Goal: Communication & Community: Share content

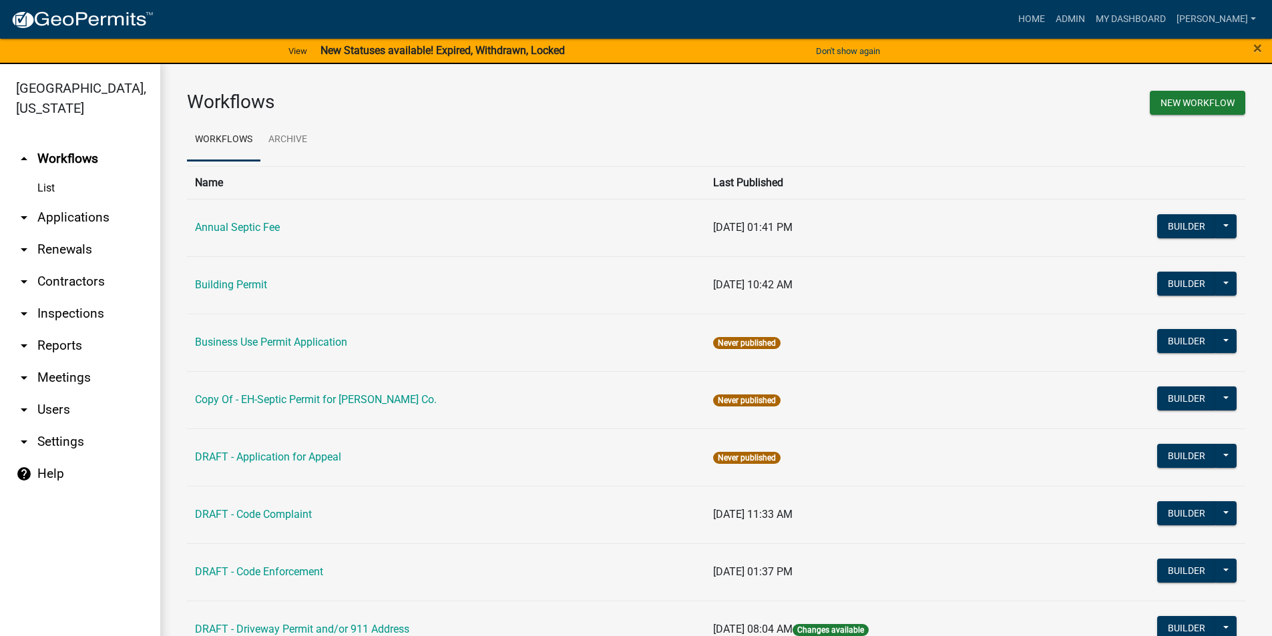
click at [65, 202] on link "arrow_drop_down Applications" at bounding box center [80, 218] width 160 height 32
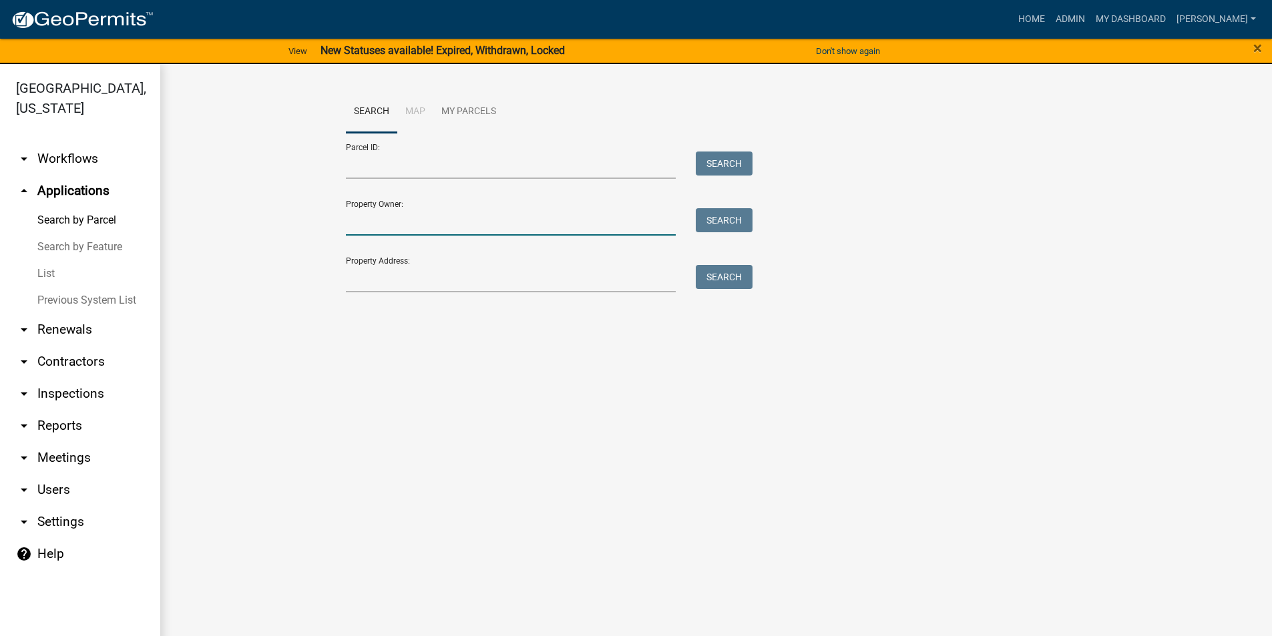
click at [414, 224] on input "Property Owner:" at bounding box center [511, 221] width 331 height 27
click at [392, 166] on input "Parcel ID:" at bounding box center [511, 165] width 331 height 27
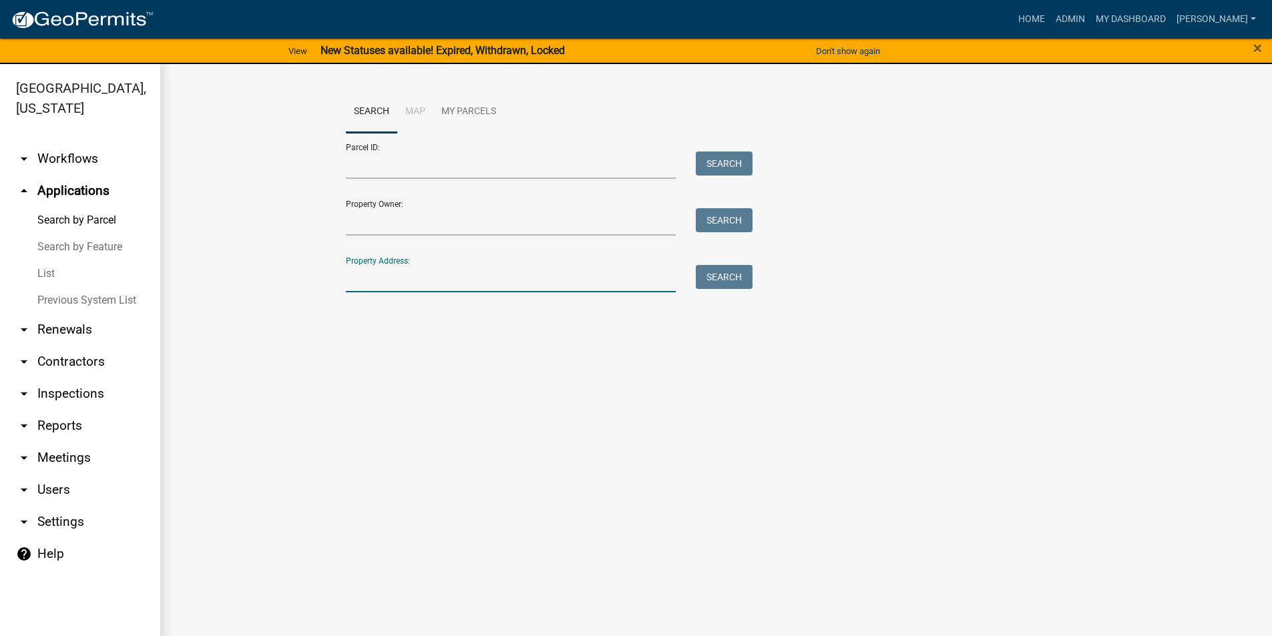
click at [399, 291] on input "Property Address:" at bounding box center [511, 278] width 331 height 27
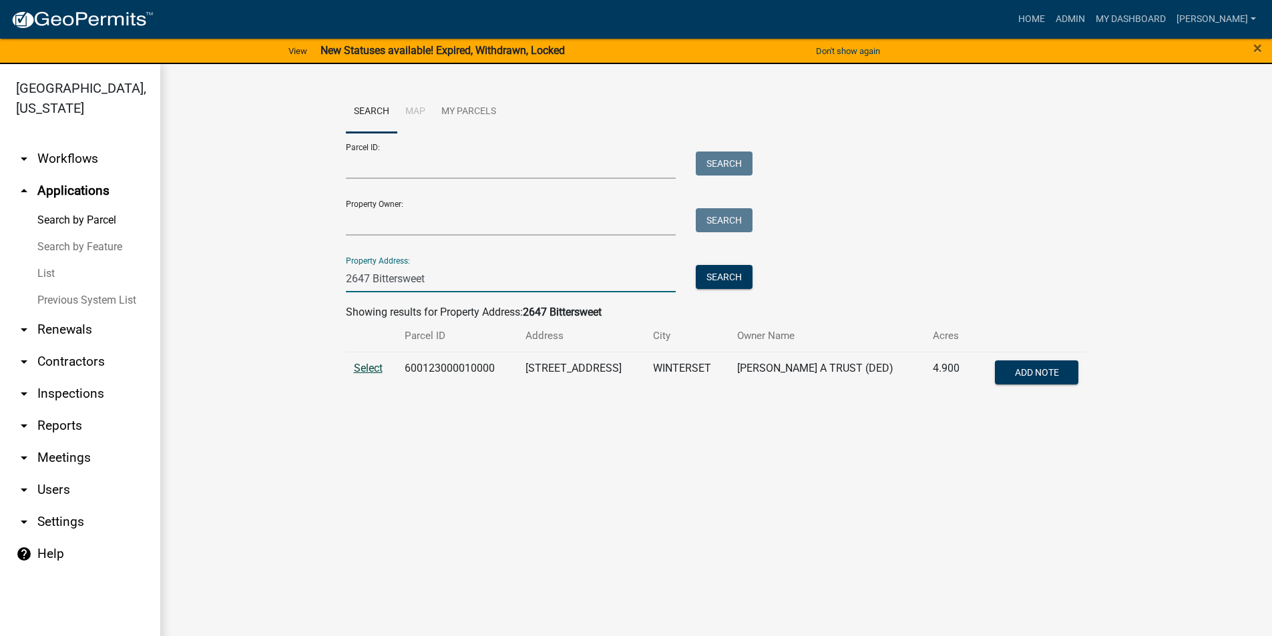
type input "2647 Bittersweet"
click at [370, 372] on span "Select" at bounding box center [368, 368] width 29 height 13
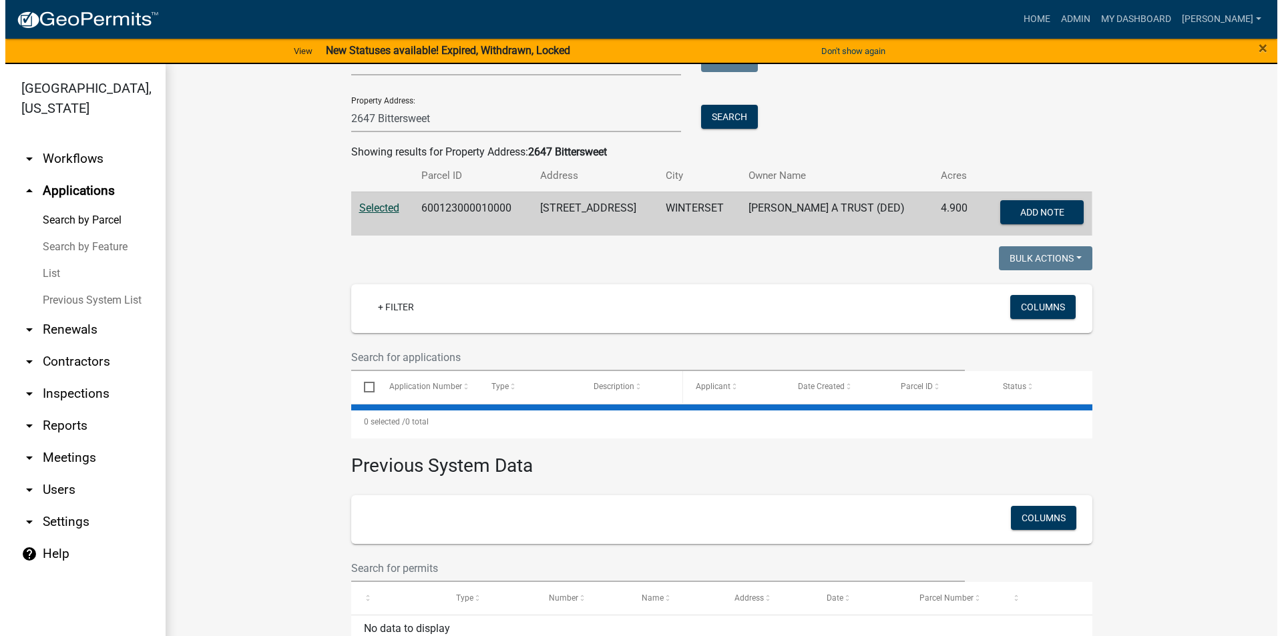
scroll to position [184, 0]
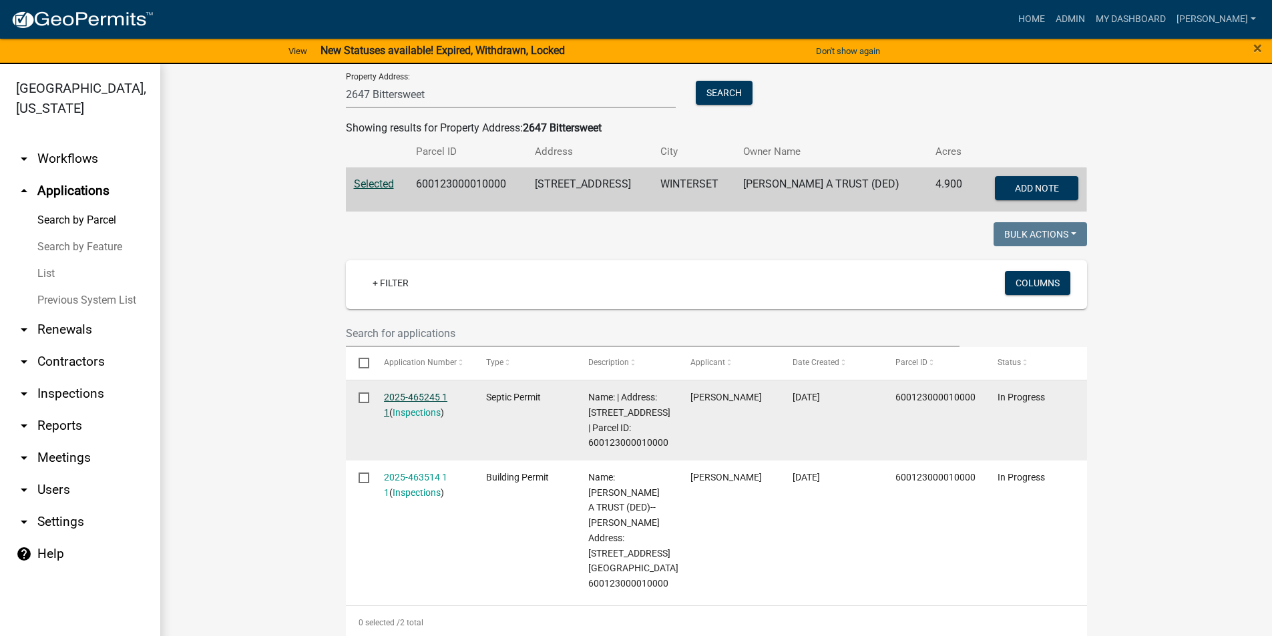
click at [430, 397] on link "2025-465245 1 1" at bounding box center [415, 405] width 63 height 26
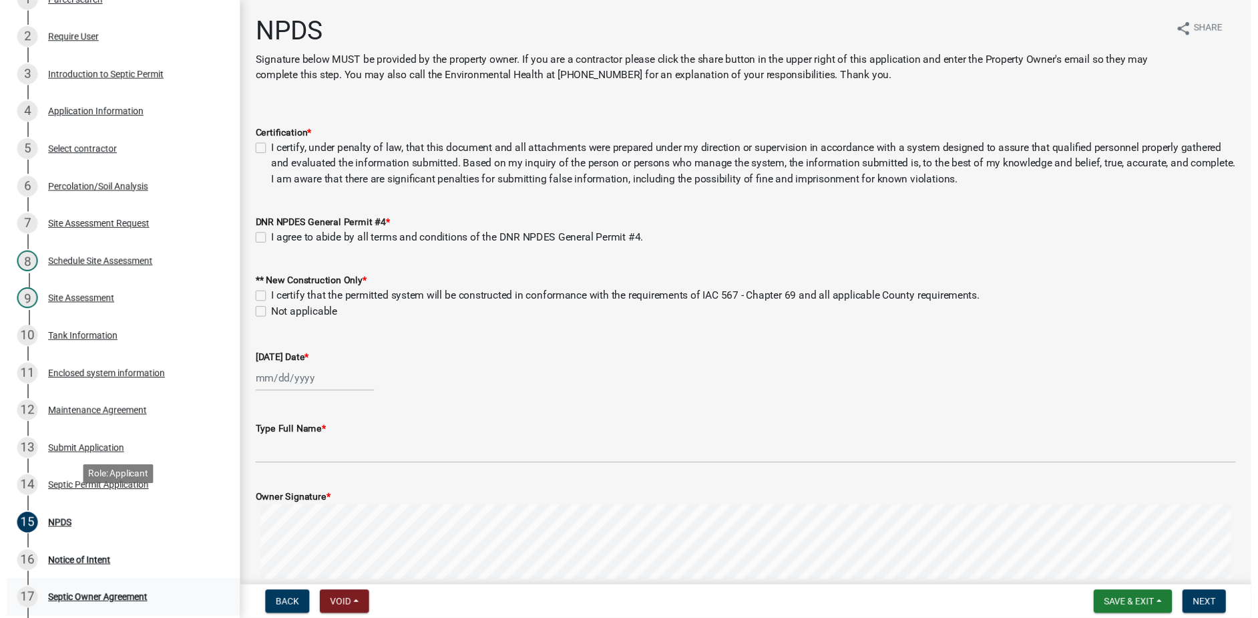
scroll to position [267, 0]
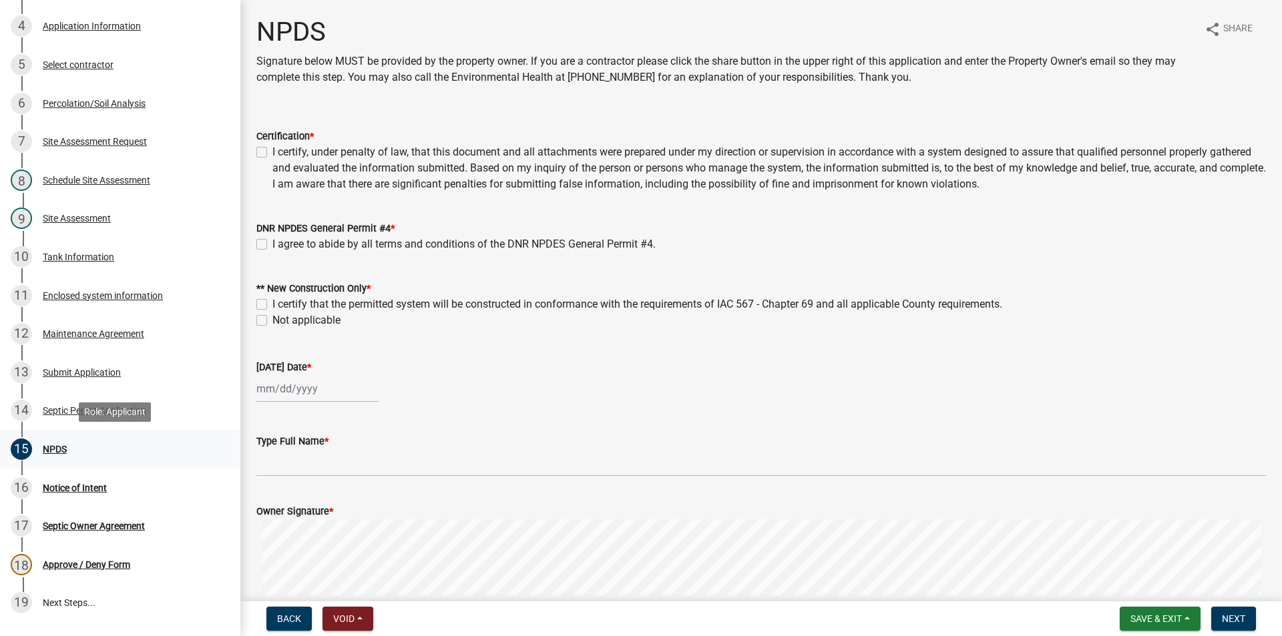
click at [59, 452] on div "NPDS" at bounding box center [55, 449] width 24 height 9
click at [71, 489] on div "Notice of Intent" at bounding box center [75, 487] width 64 height 9
click at [87, 525] on div "Septic Owner Agreement" at bounding box center [94, 526] width 102 height 9
click at [117, 524] on div "Septic Owner Agreement" at bounding box center [94, 526] width 102 height 9
click at [77, 494] on div "16 Notice of Intent" at bounding box center [115, 487] width 208 height 21
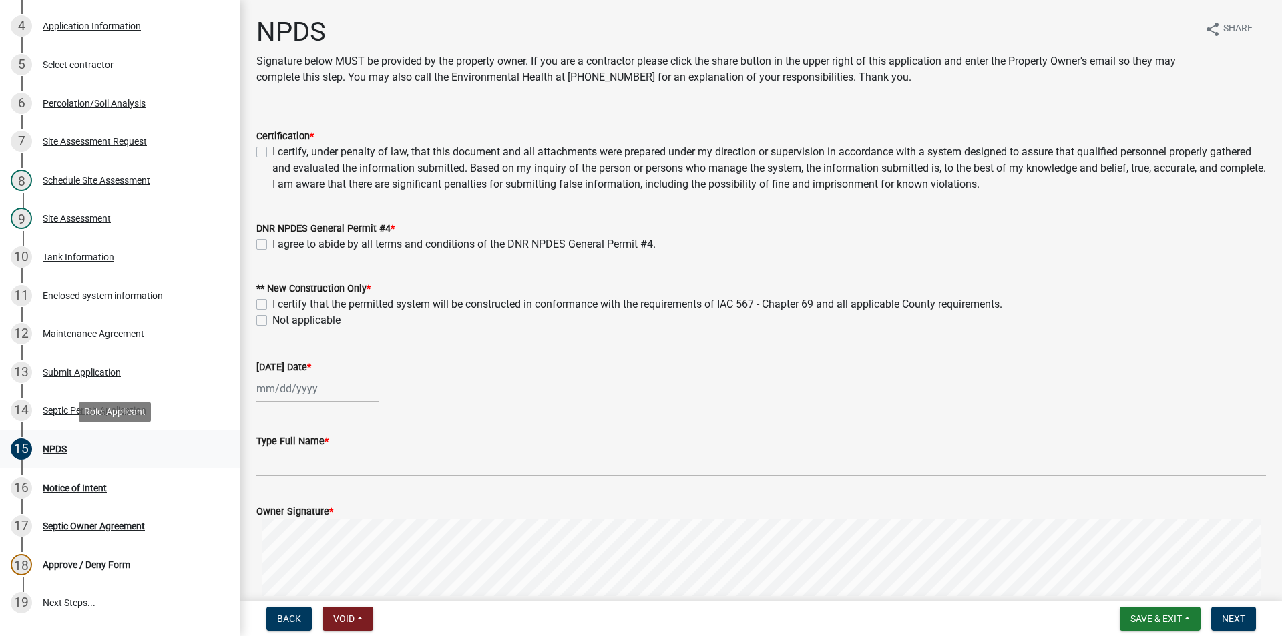
click at [47, 441] on div "15 NPDS" at bounding box center [115, 449] width 208 height 21
click at [60, 483] on div "Notice of Intent" at bounding box center [75, 487] width 64 height 9
click at [55, 453] on div "NPDS" at bounding box center [55, 449] width 24 height 9
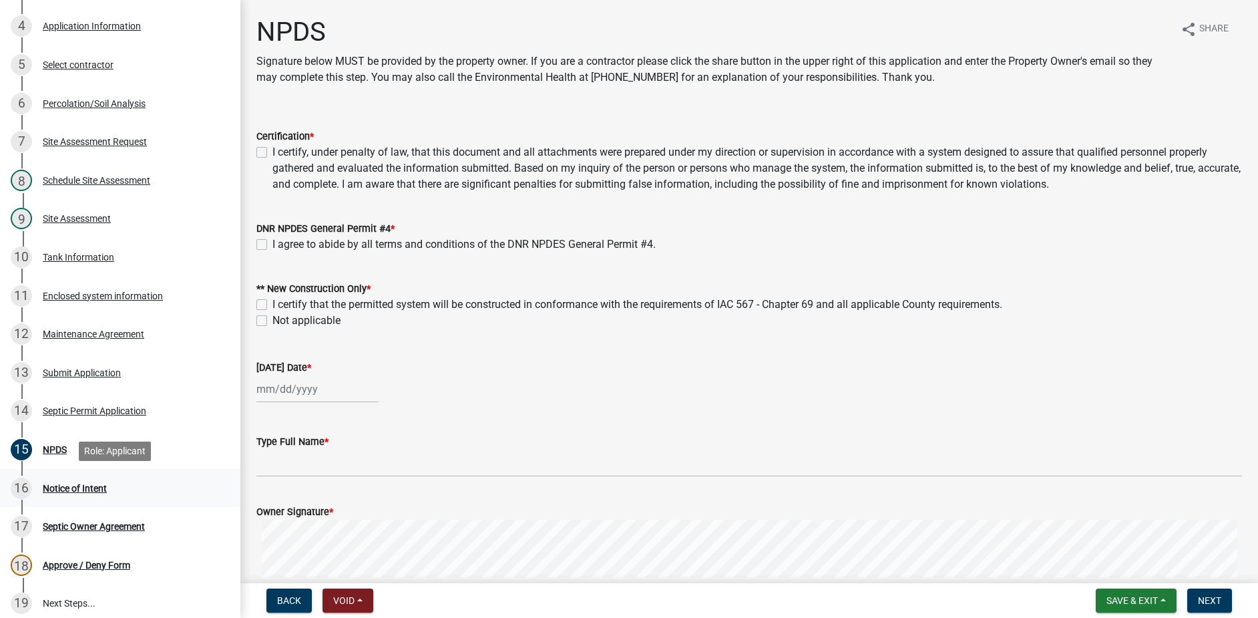
scroll to position [0, 0]
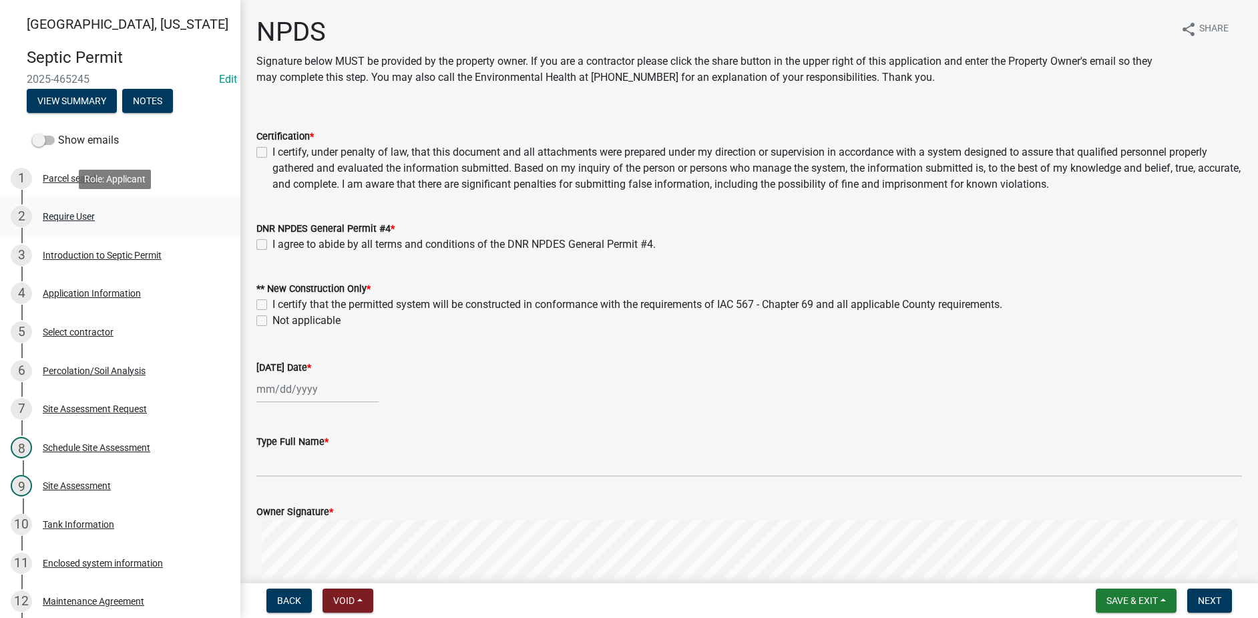
click at [67, 218] on div "Require User" at bounding box center [69, 216] width 52 height 9
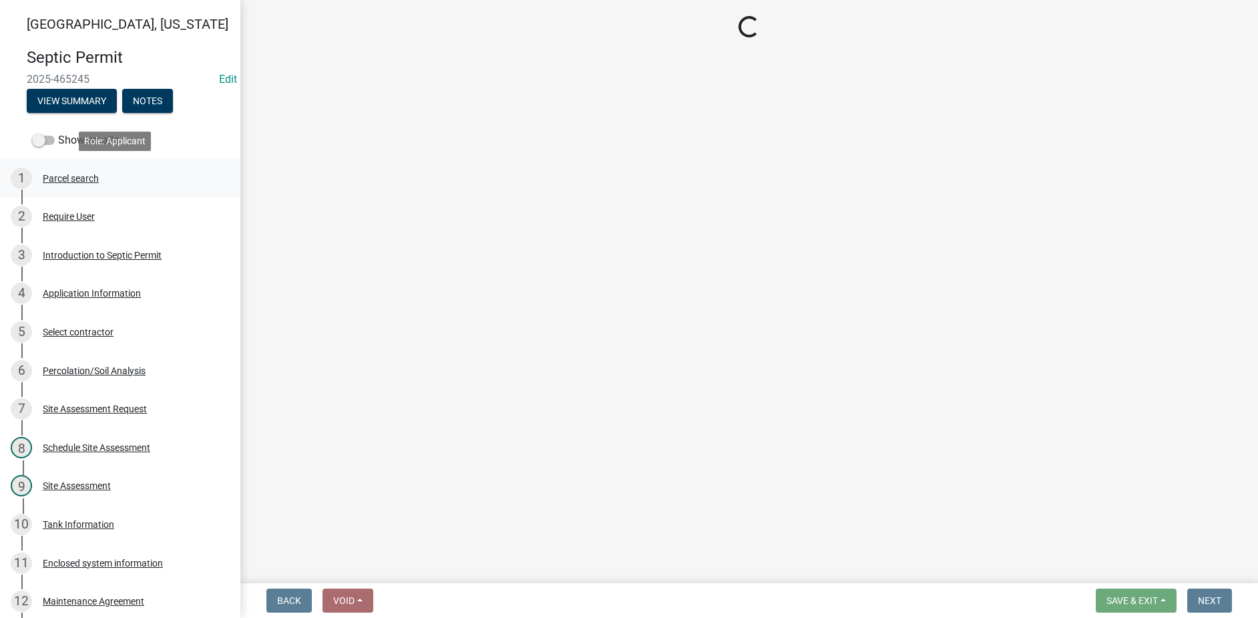
click at [67, 177] on div "Parcel search" at bounding box center [71, 178] width 56 height 9
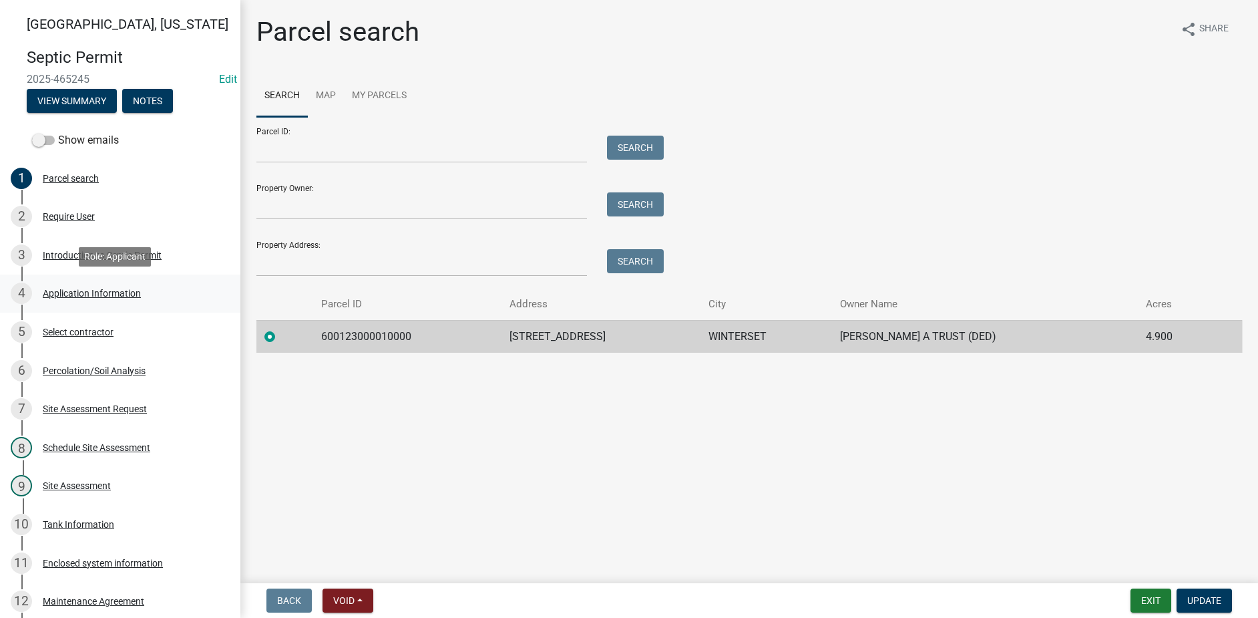
click at [92, 297] on div "Application Information" at bounding box center [92, 292] width 98 height 9
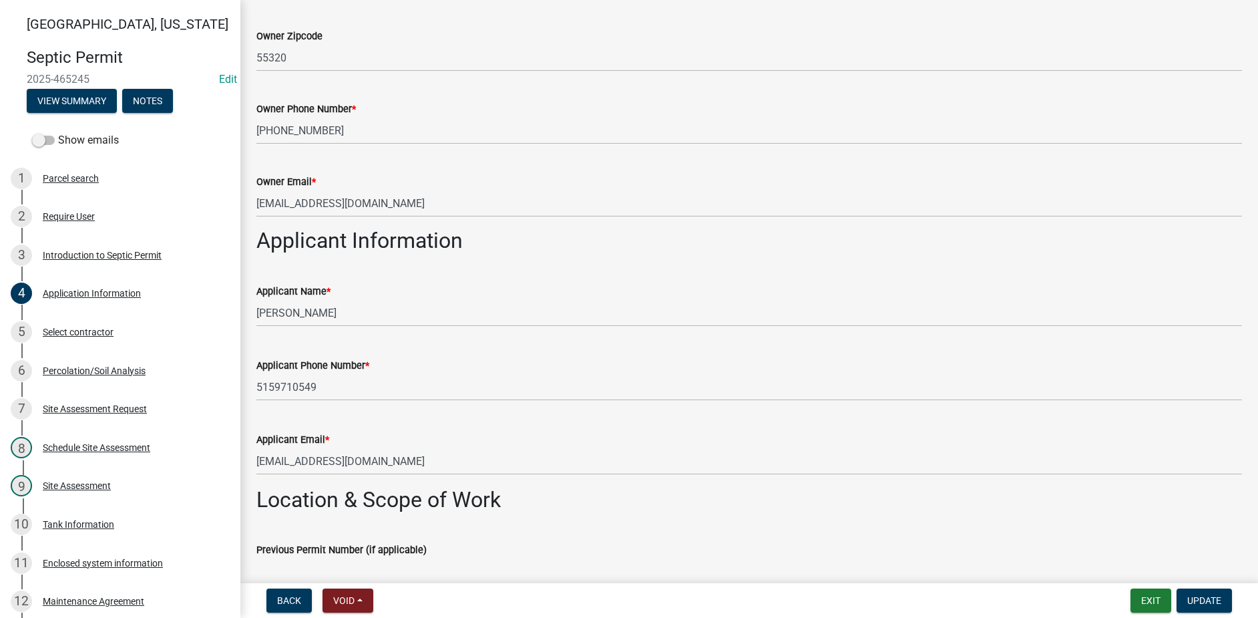
scroll to position [467, 0]
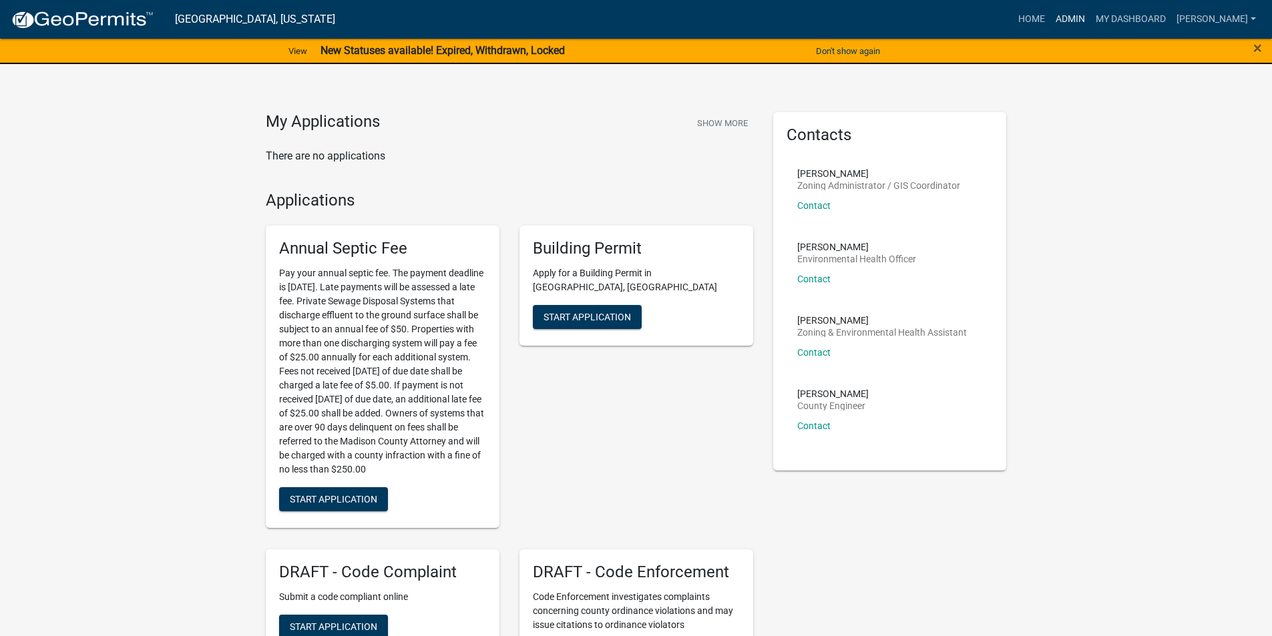
click at [1071, 21] on link "Admin" at bounding box center [1070, 19] width 40 height 25
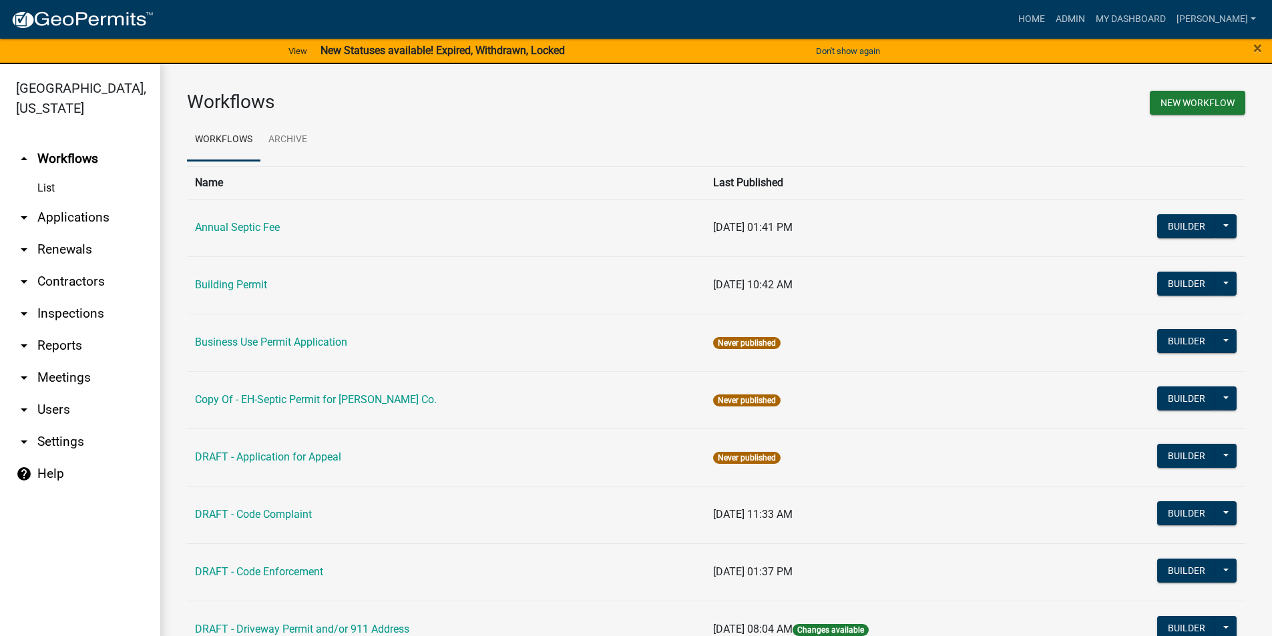
click at [81, 202] on link "arrow_drop_down Applications" at bounding box center [80, 218] width 160 height 32
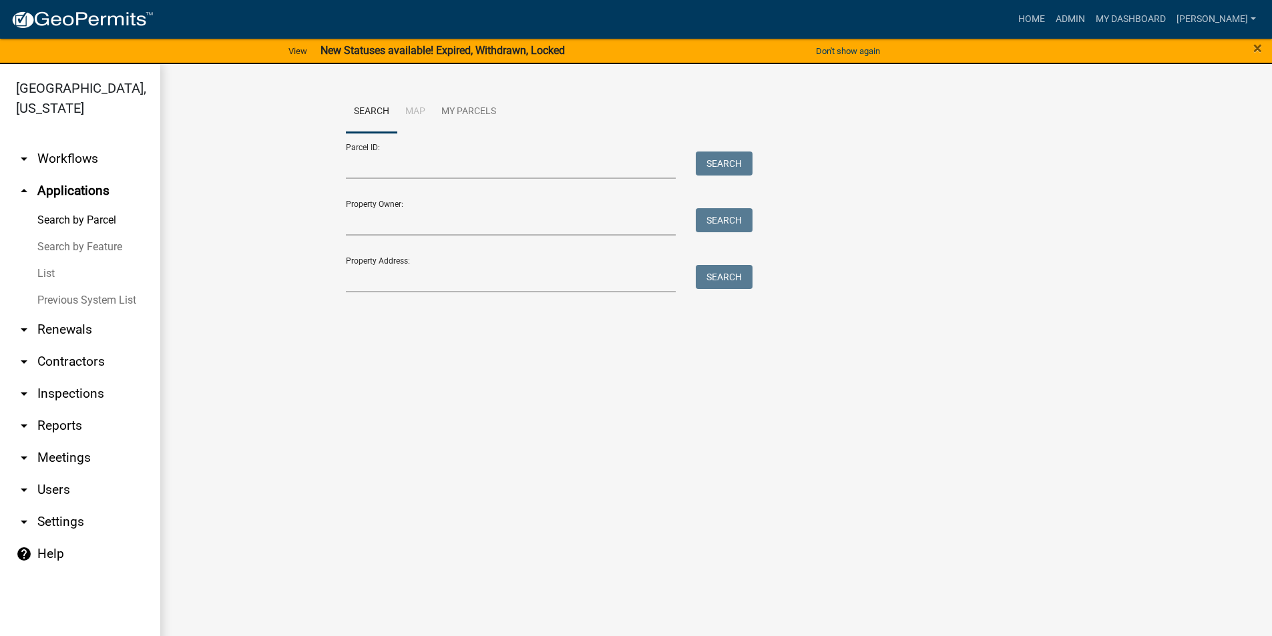
click at [74, 234] on link "Search by Feature" at bounding box center [80, 247] width 160 height 27
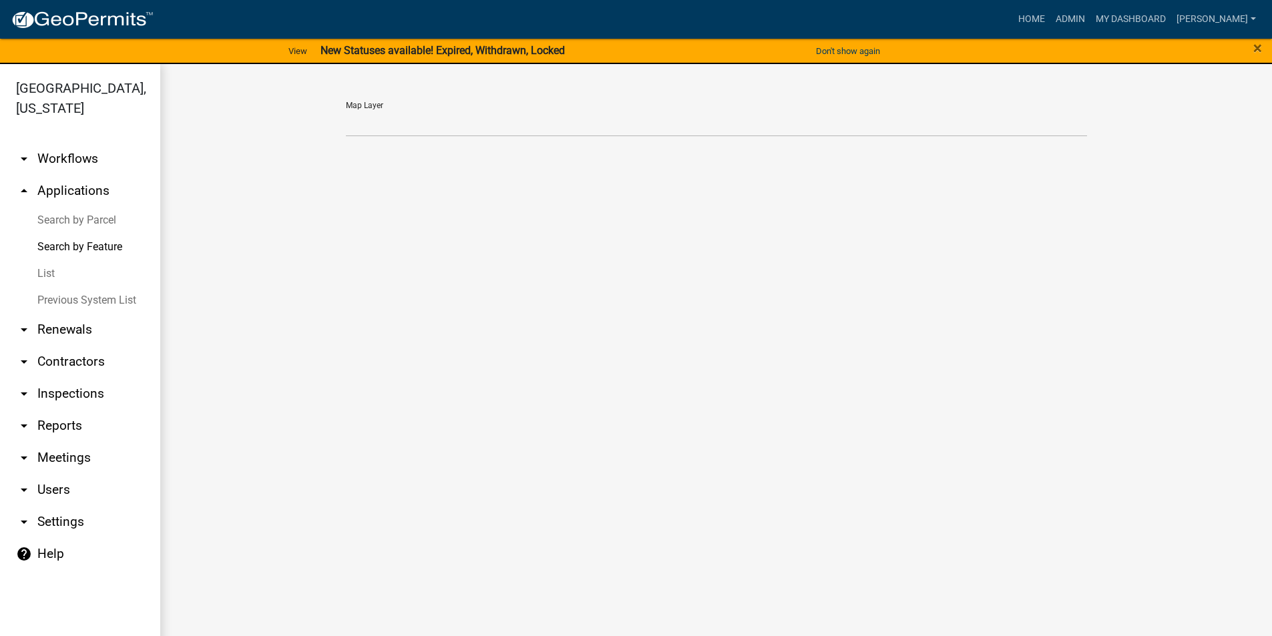
click at [55, 260] on link "List" at bounding box center [80, 273] width 160 height 27
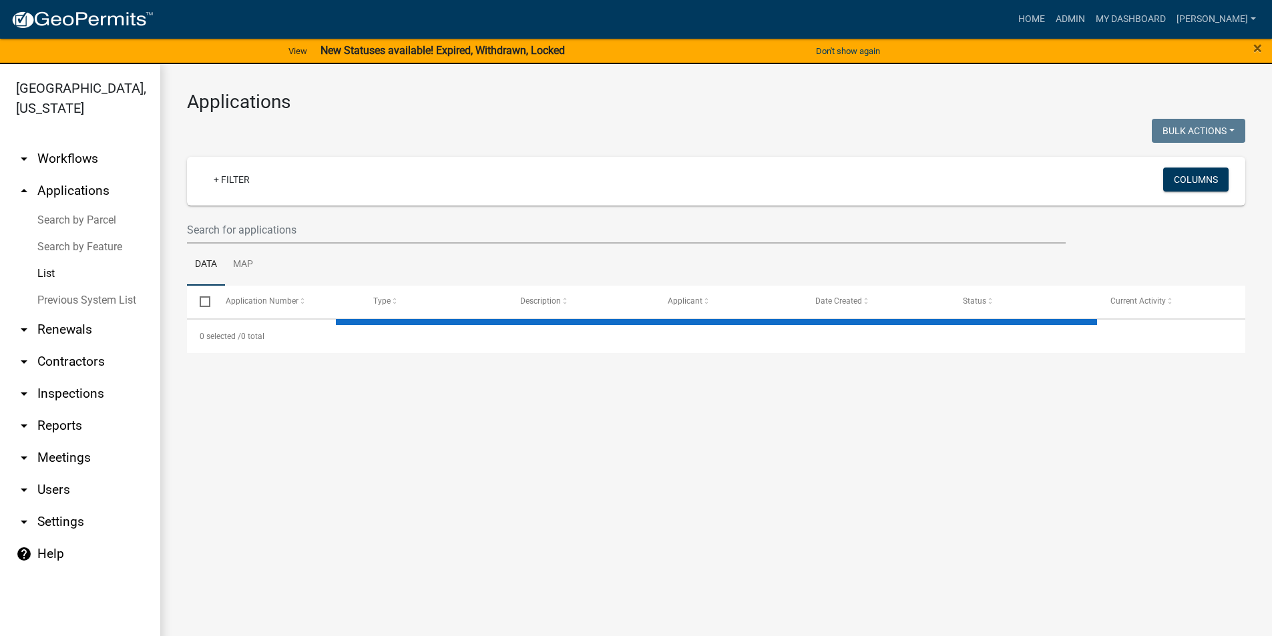
click at [61, 207] on link "Search by Parcel" at bounding box center [80, 220] width 160 height 27
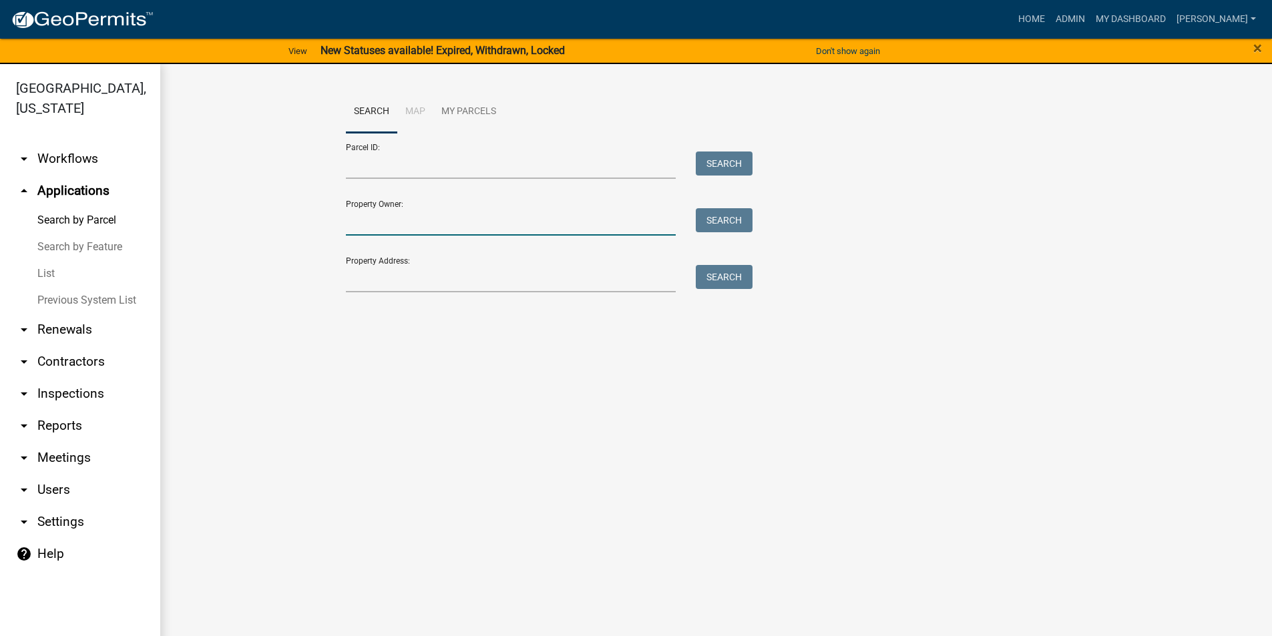
click at [379, 222] on input "Property Owner:" at bounding box center [511, 221] width 331 height 27
click at [405, 226] on input "Property Owner:" at bounding box center [511, 221] width 331 height 27
click at [379, 289] on input "Property Address:" at bounding box center [511, 278] width 331 height 27
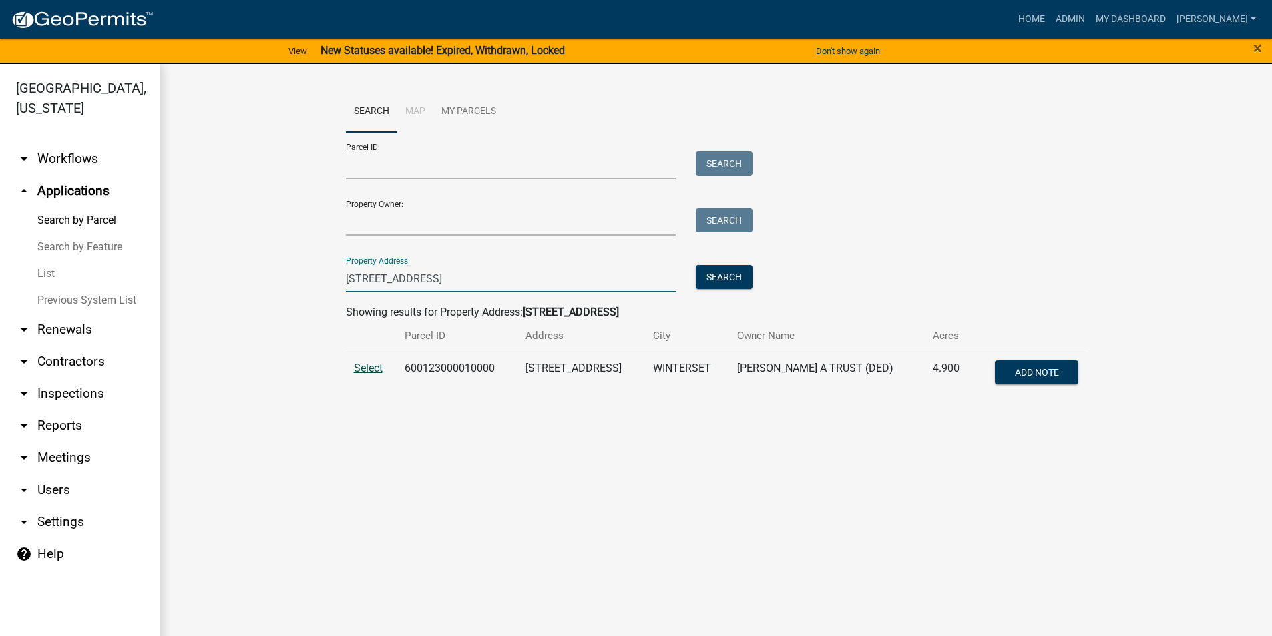
type input "[STREET_ADDRESS]"
click at [371, 372] on span "Select" at bounding box center [368, 368] width 29 height 13
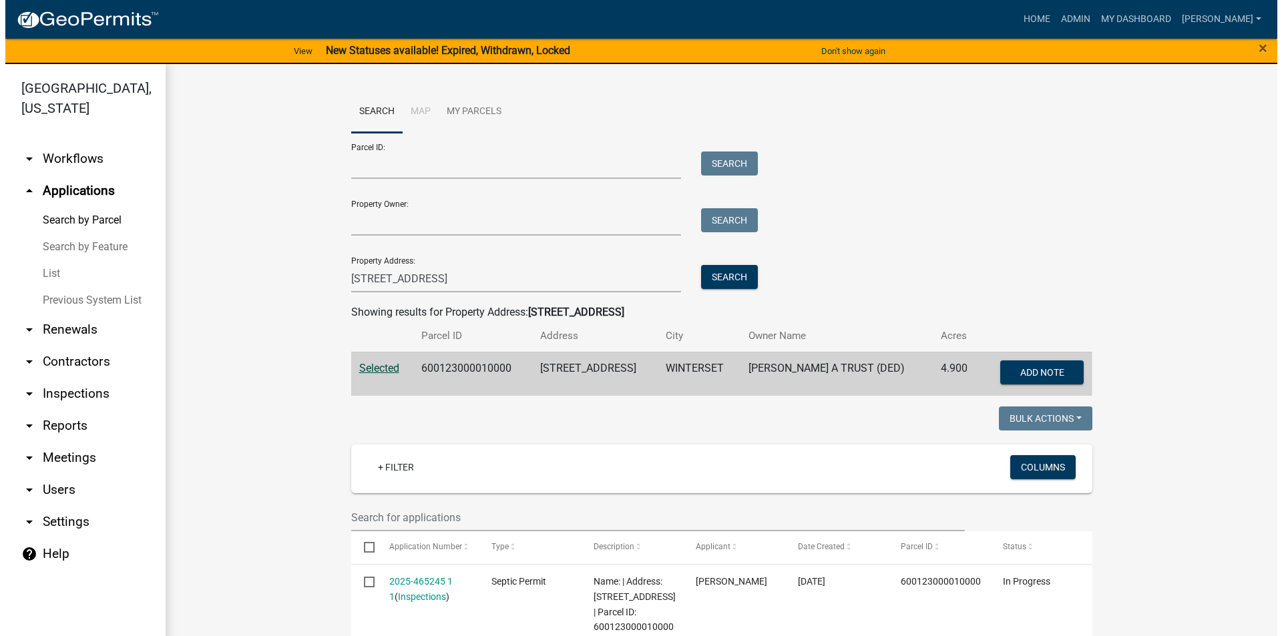
scroll to position [200, 0]
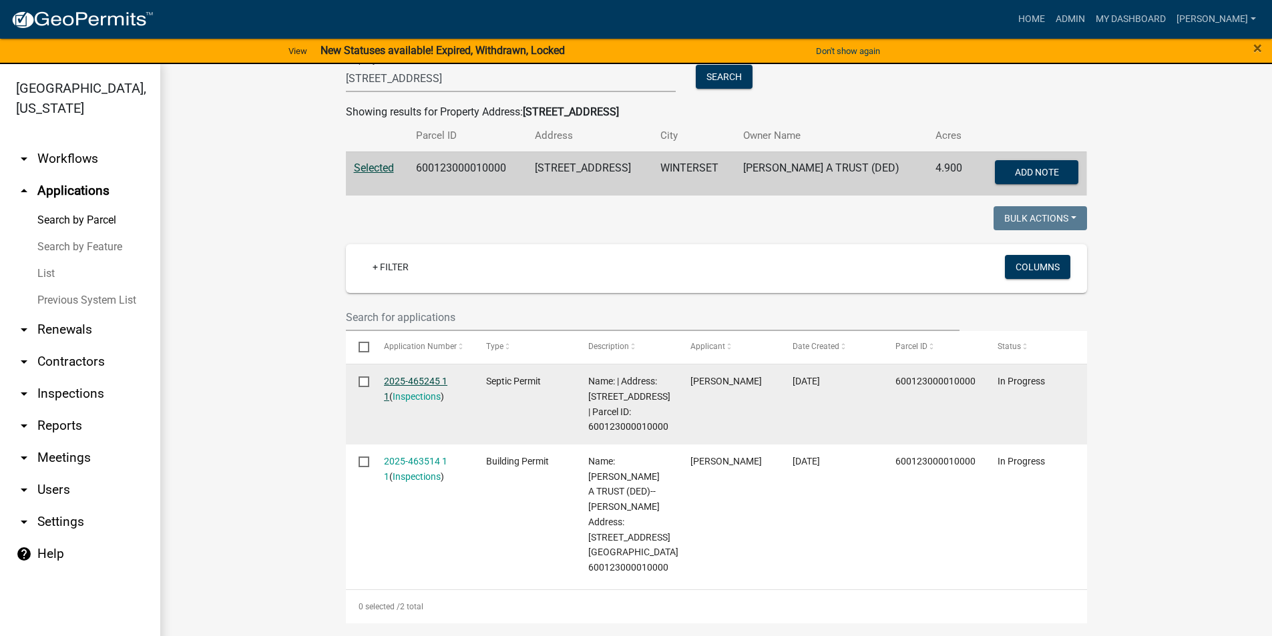
click at [424, 382] on link "2025-465245 1 1" at bounding box center [415, 389] width 63 height 26
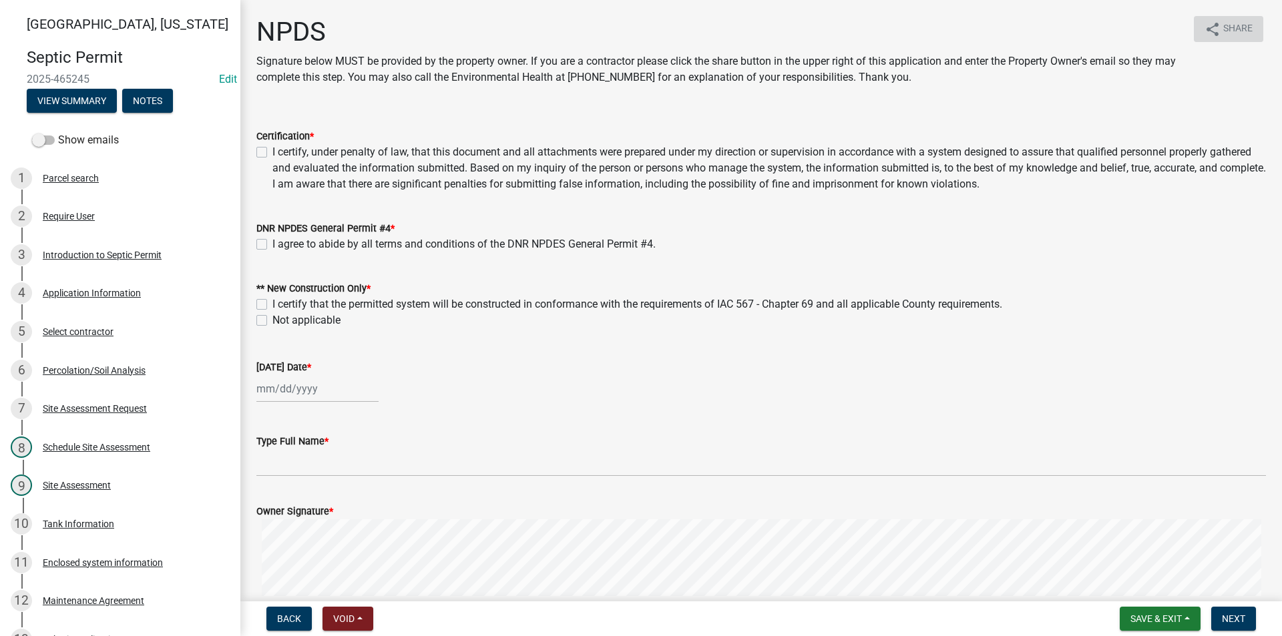
click at [1226, 30] on span "Share" at bounding box center [1237, 29] width 29 height 16
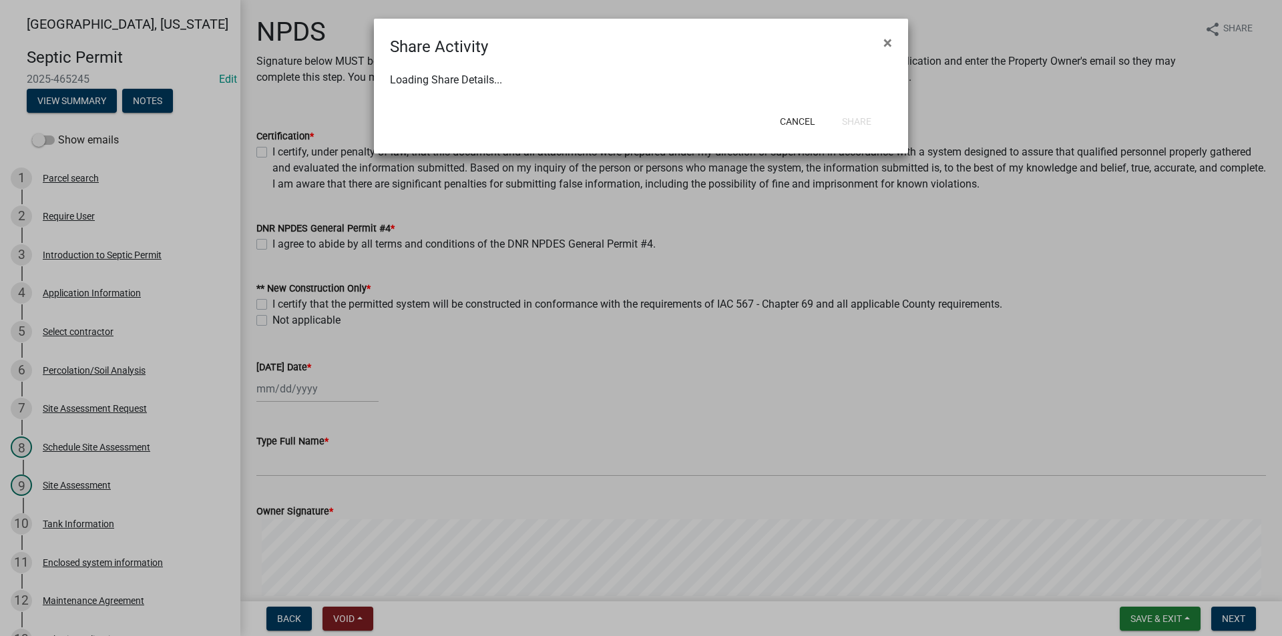
select select "1"
select select "0"
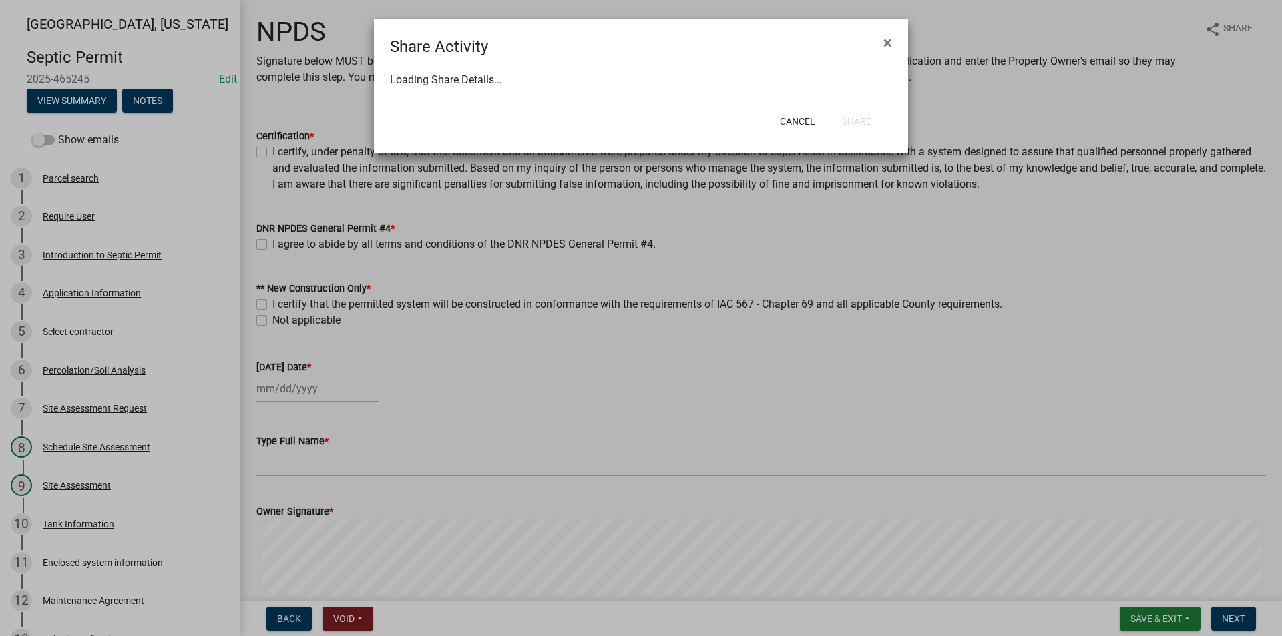
select select "0"
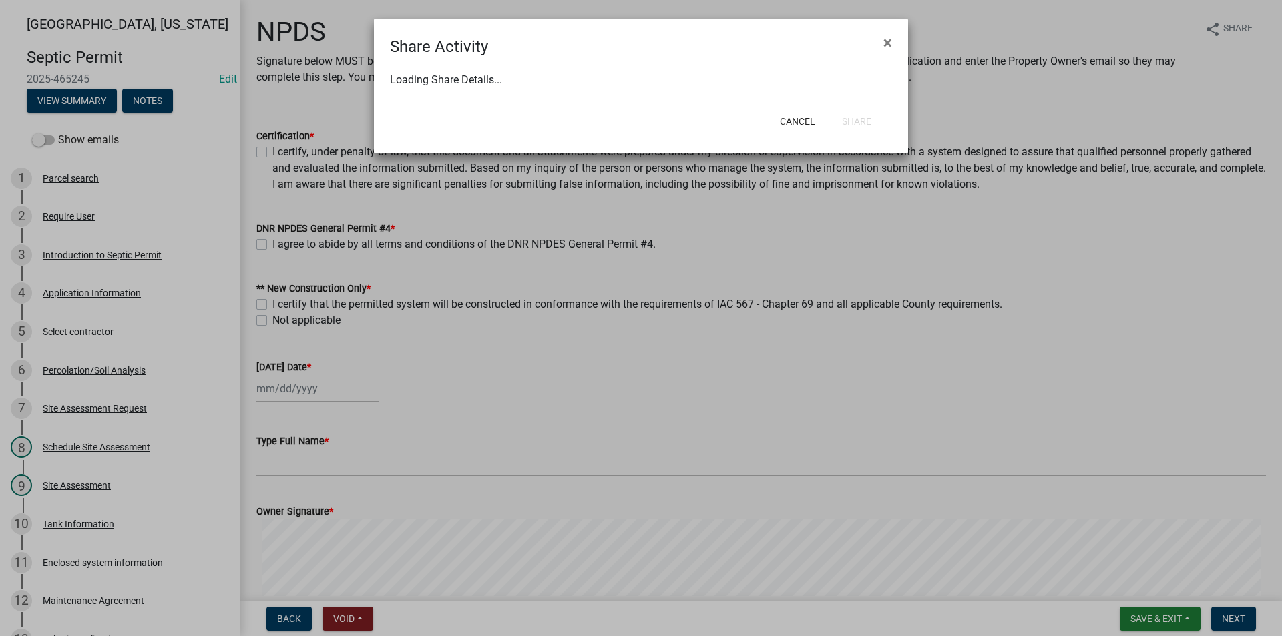
select select "0"
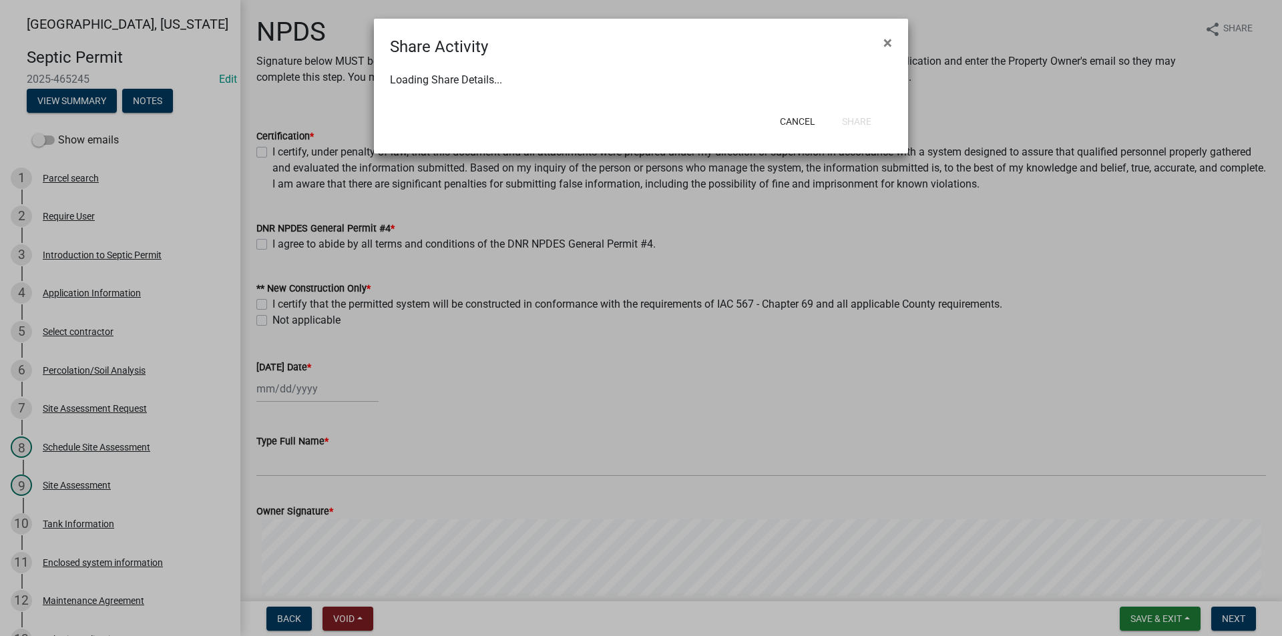
select select "0"
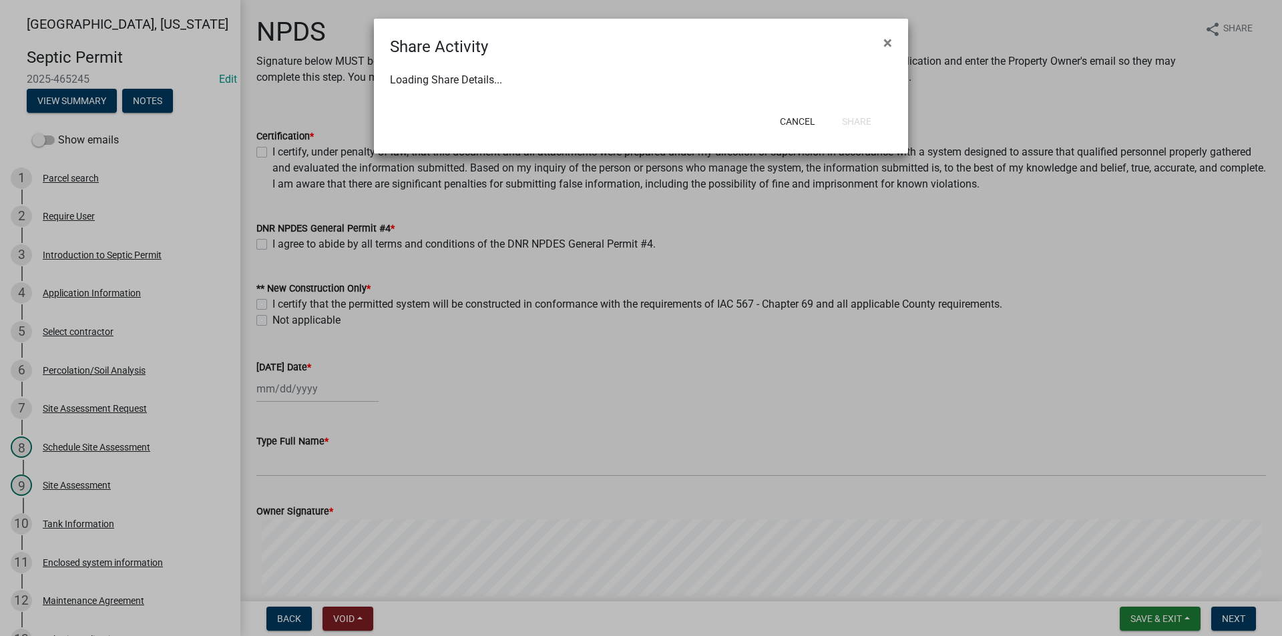
select select "0"
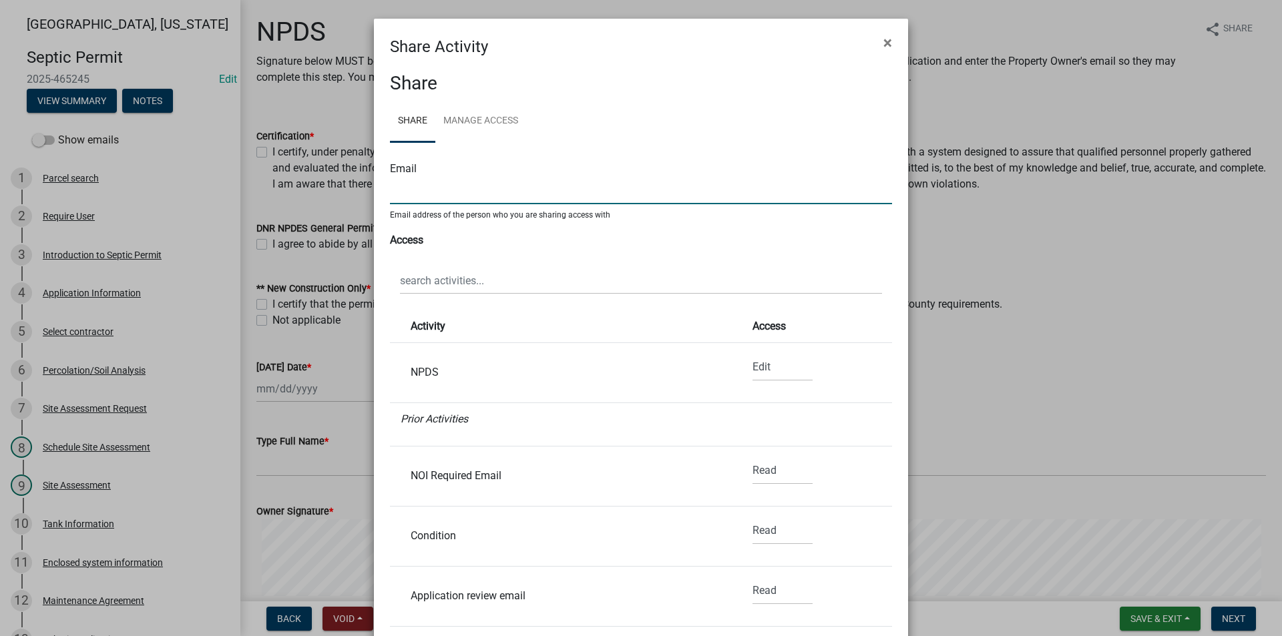
drag, startPoint x: 389, startPoint y: 191, endPoint x: 447, endPoint y: 199, distance: 58.6
click at [390, 191] on input "text" at bounding box center [641, 190] width 502 height 27
type input "[EMAIL_ADDRESS][DOMAIN_NAME]"
click at [753, 368] on select "None Read Edit" at bounding box center [783, 367] width 60 height 27
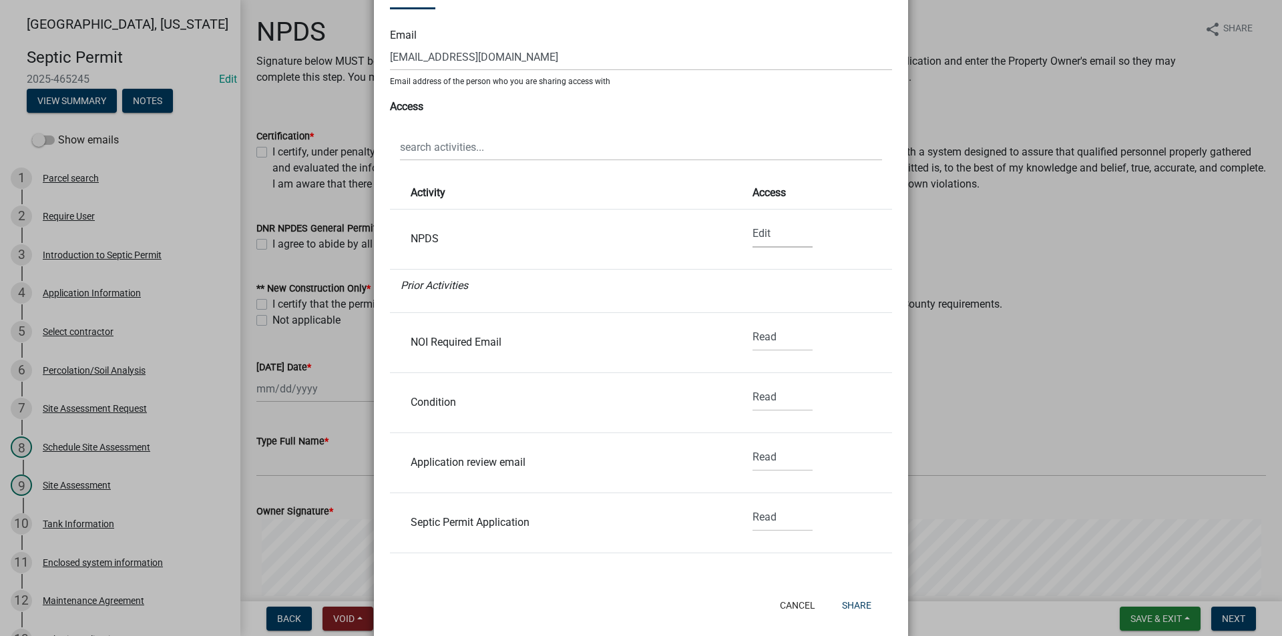
scroll to position [154, 0]
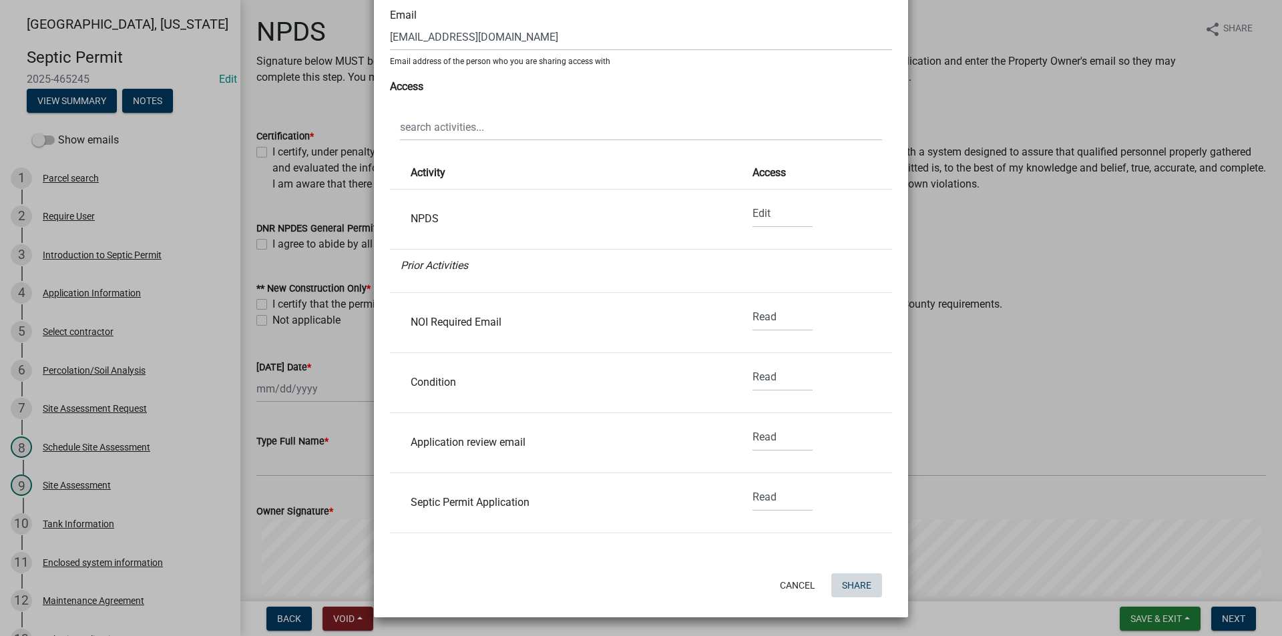
click at [853, 584] on button "Share" at bounding box center [856, 586] width 51 height 24
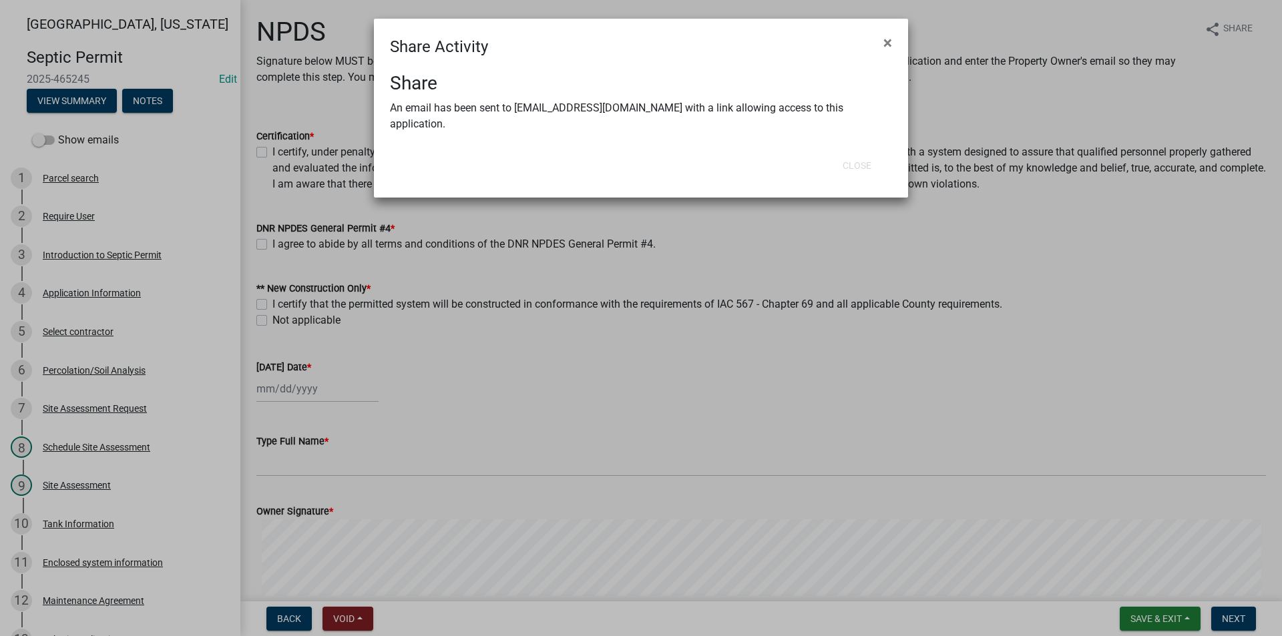
click at [998, 316] on ngb-modal-window "Share Activity × Share An email has been sent to [EMAIL_ADDRESS][DOMAIN_NAME] w…" at bounding box center [641, 318] width 1282 height 636
